Goal: Navigation & Orientation: Understand site structure

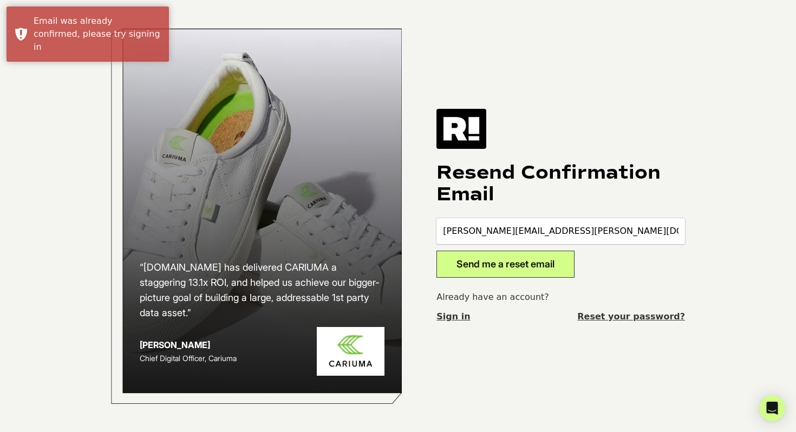
click at [497, 299] on p "Already have an account?" at bounding box center [560, 297] width 249 height 13
click at [459, 315] on link "Sign in" at bounding box center [453, 316] width 34 height 13
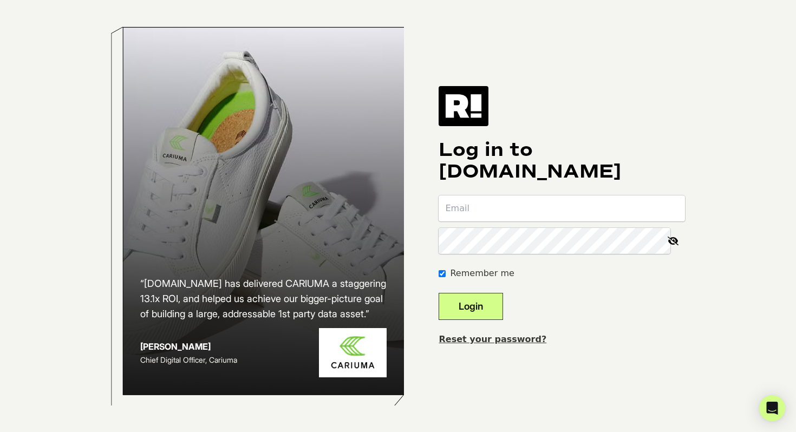
type input "[PERSON_NAME][EMAIL_ADDRESS][PERSON_NAME][DOMAIN_NAME]"
click at [481, 294] on button "Login" at bounding box center [471, 306] width 64 height 27
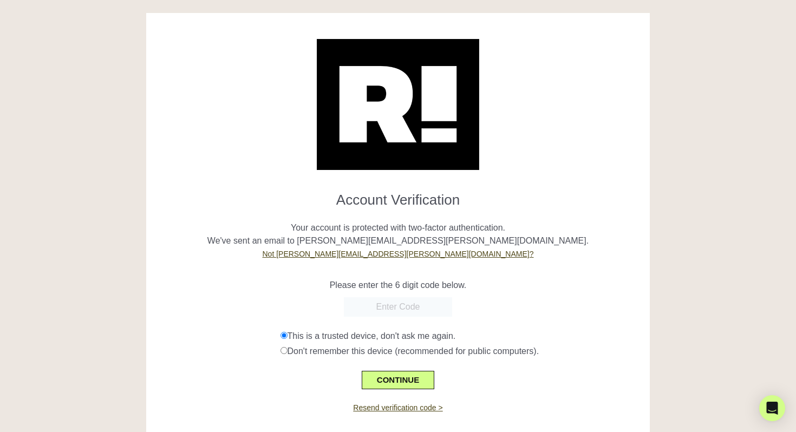
scroll to position [24, 0]
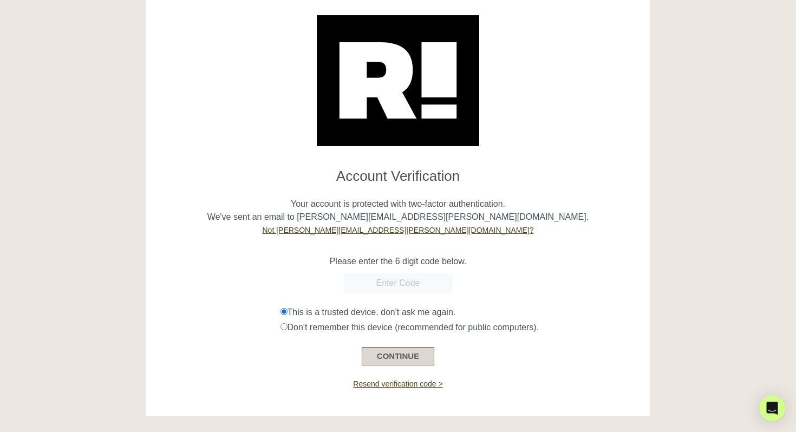
click at [395, 358] on button "CONTINUE" at bounding box center [398, 356] width 73 height 18
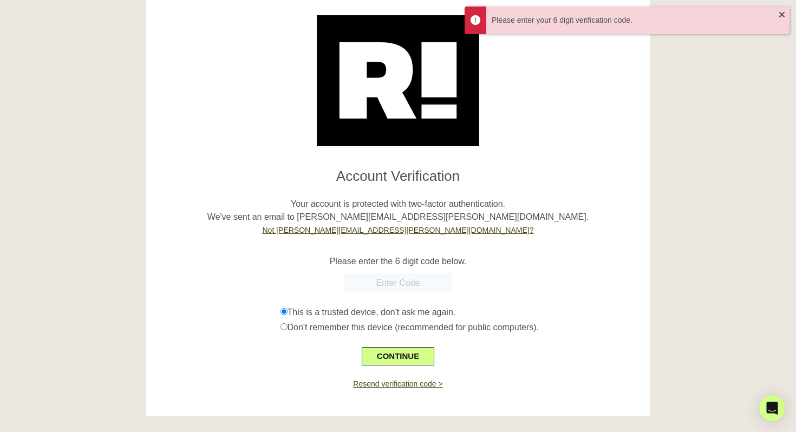
click at [396, 280] on input "text" at bounding box center [398, 282] width 108 height 19
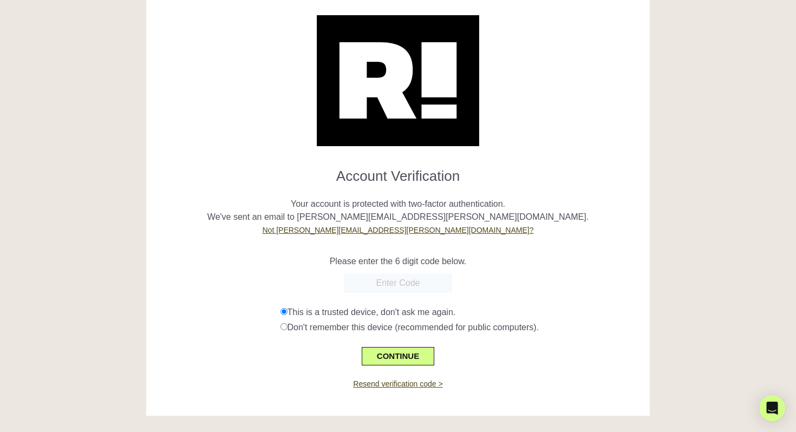
paste input "057530"
type input "057530"
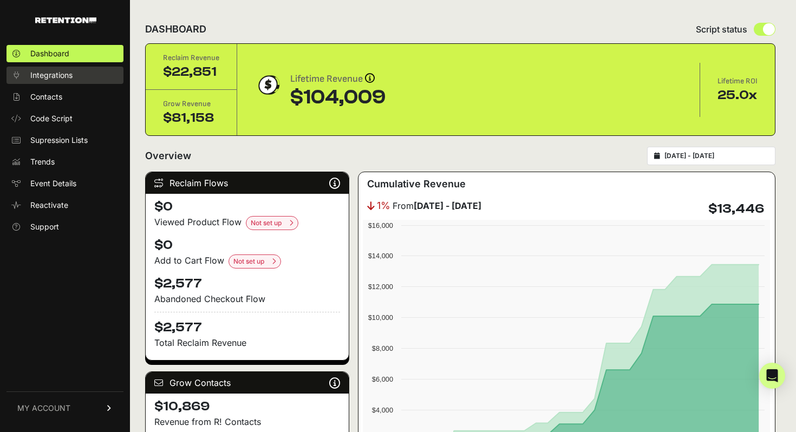
click at [42, 72] on span "Integrations" at bounding box center [51, 75] width 42 height 11
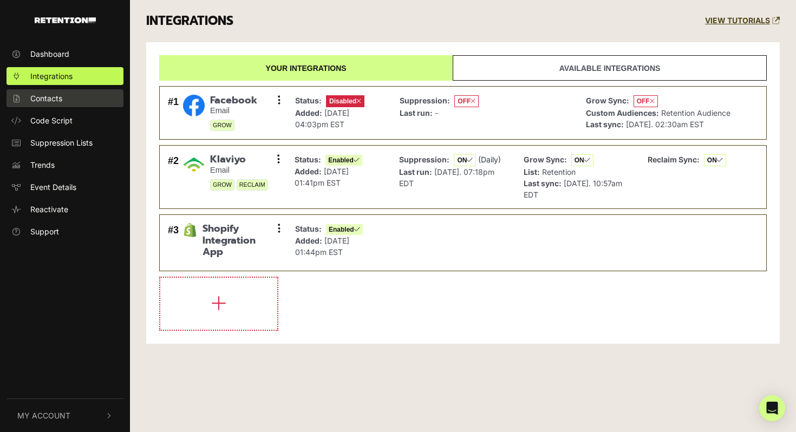
click at [42, 93] on span "Contacts" at bounding box center [46, 98] width 32 height 11
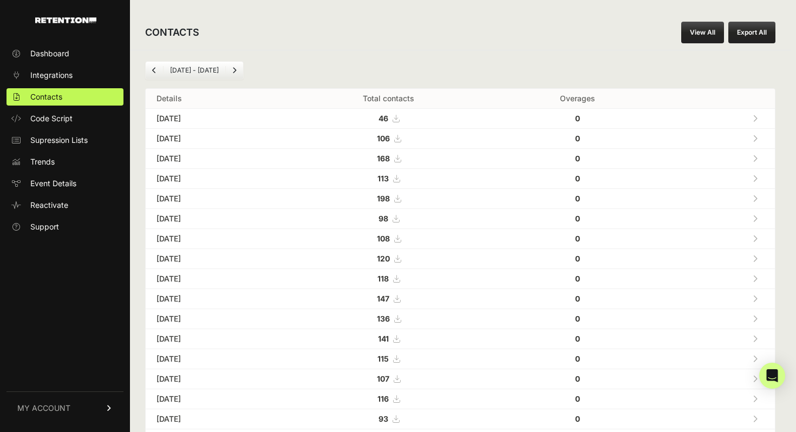
click at [42, 120] on span "Code Script" at bounding box center [51, 118] width 42 height 11
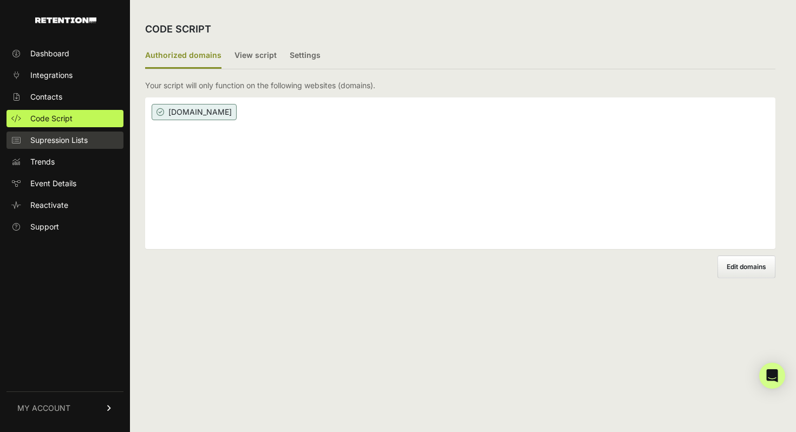
click at [42, 138] on span "Supression Lists" at bounding box center [58, 140] width 57 height 11
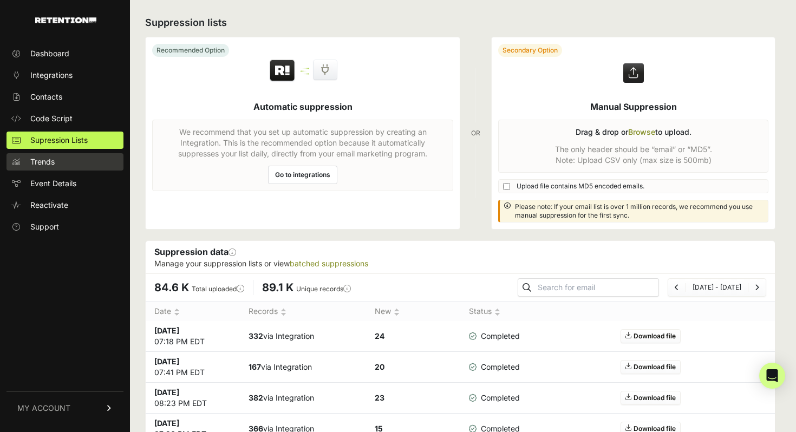
click at [58, 161] on link "Trends" at bounding box center [64, 161] width 117 height 17
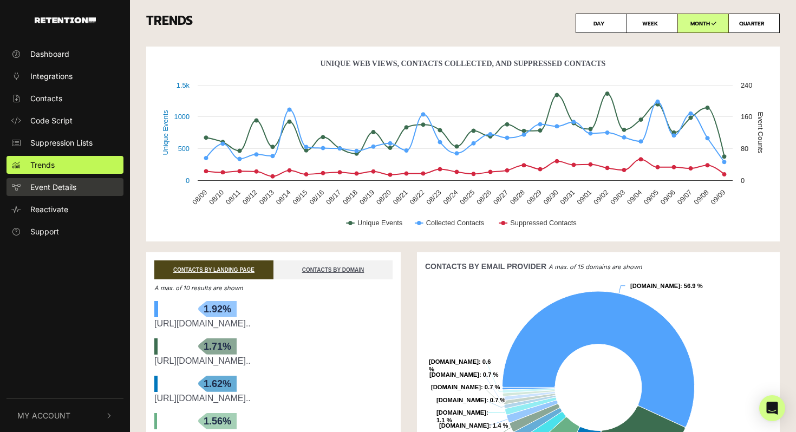
click at [75, 191] on span "Event Details" at bounding box center [53, 186] width 46 height 11
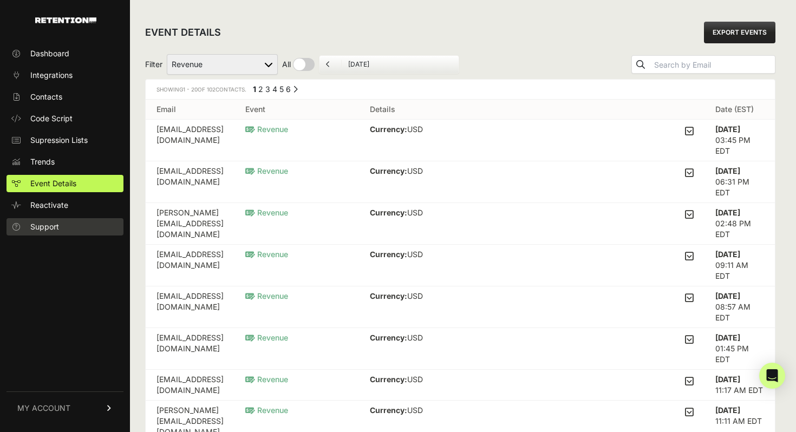
click at [49, 225] on span "Support" at bounding box center [44, 226] width 29 height 11
click at [406, 138] on td "Currency: USD OrderId: 6552633147638 OrderAmount: 777.56 OrderNumber: 36103" at bounding box center [531, 141] width 345 height 42
